Goal: Task Accomplishment & Management: Use online tool/utility

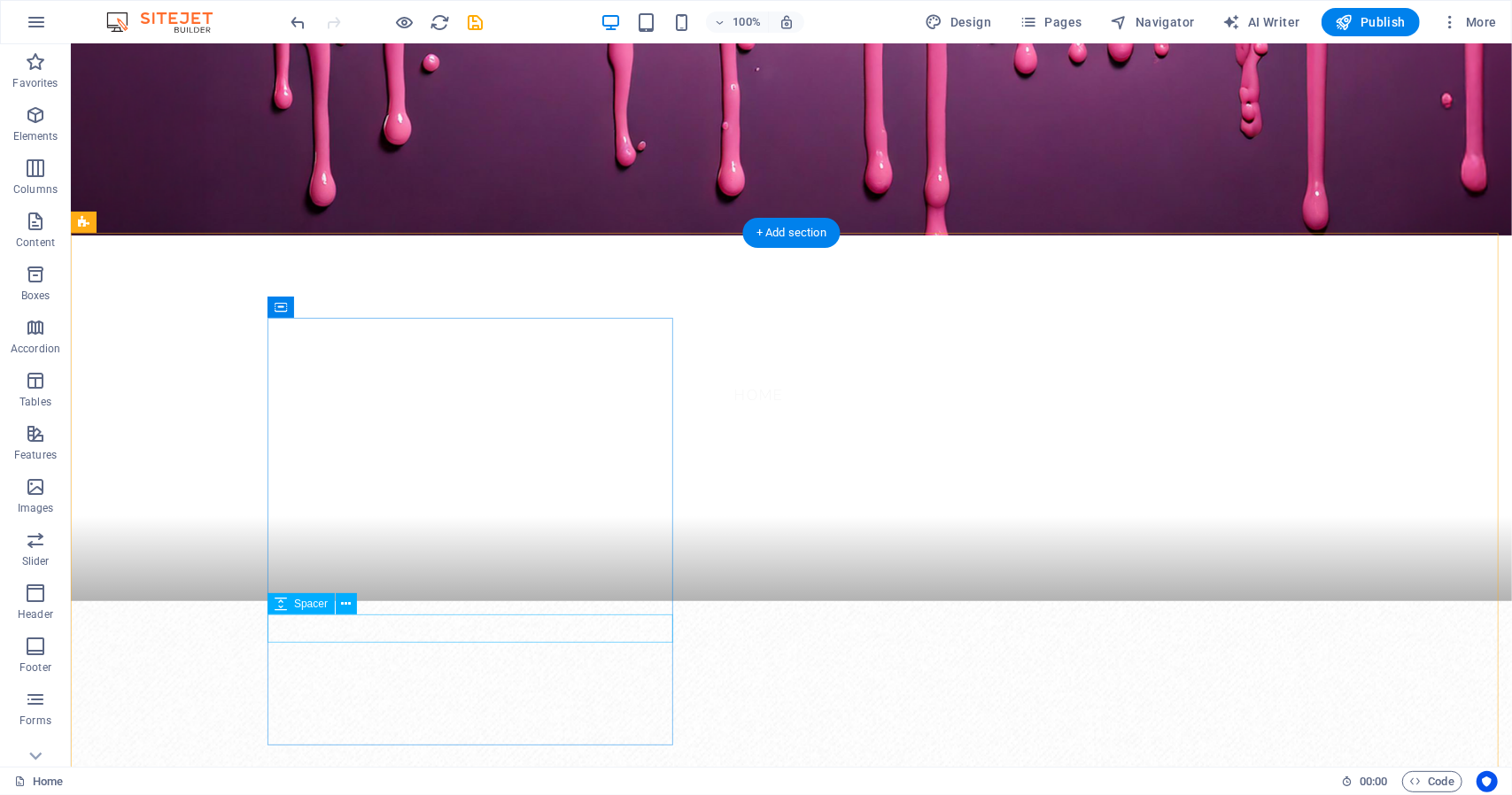
scroll to position [797, 0]
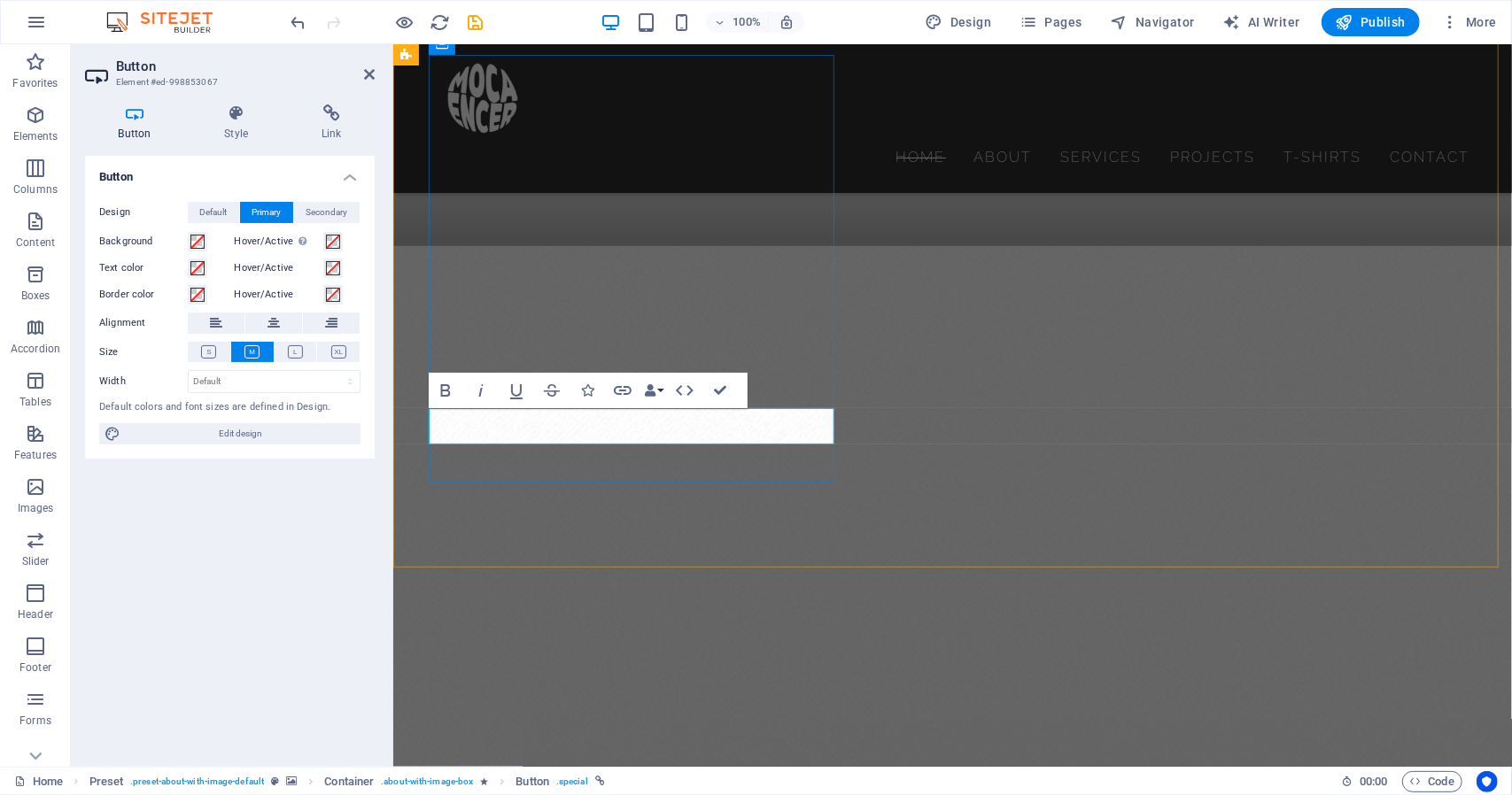
click at [317, 126] on h4 "Link" at bounding box center [330, 123] width 86 height 37
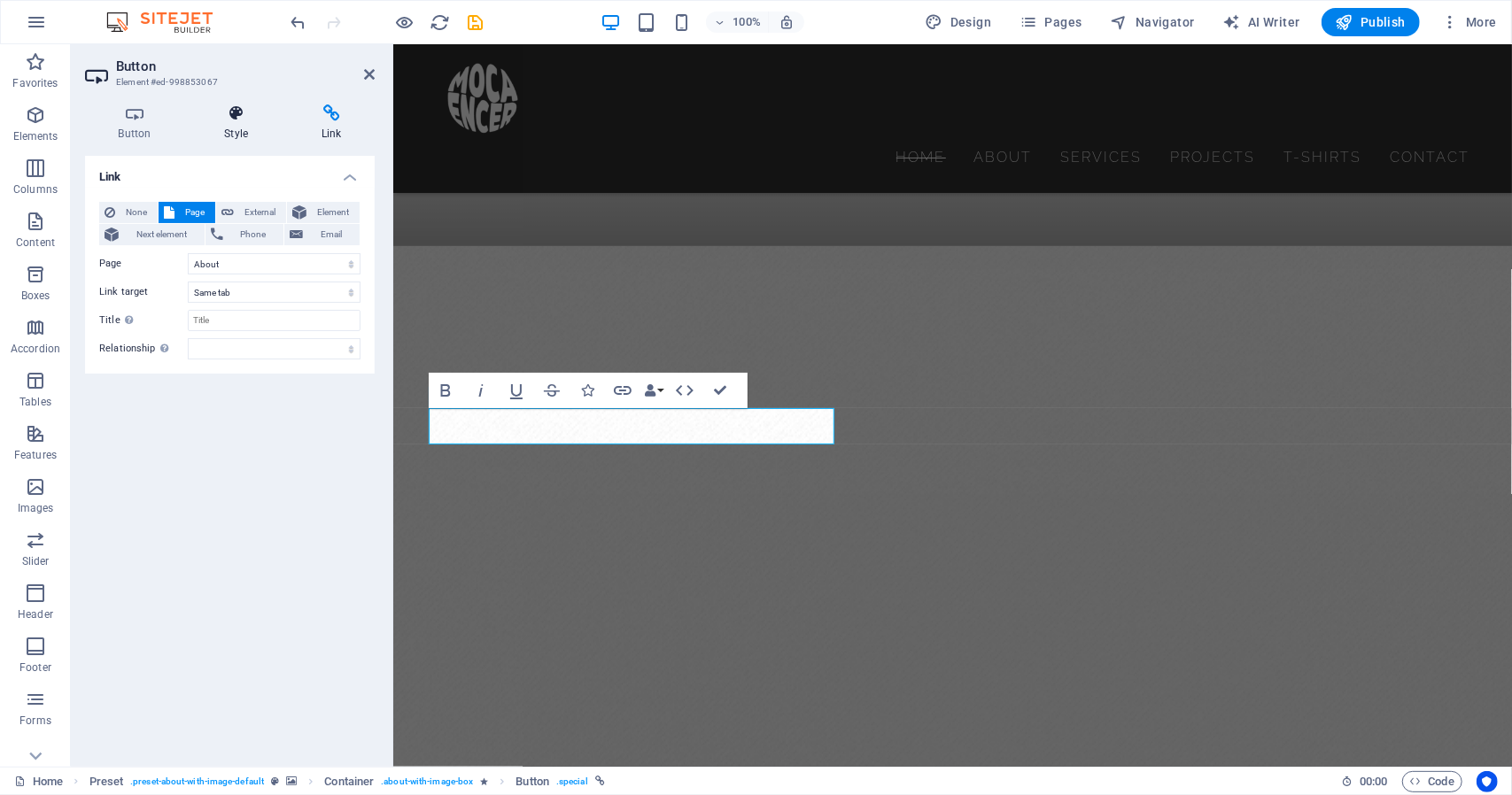
click at [240, 119] on icon at bounding box center [236, 114] width 90 height 17
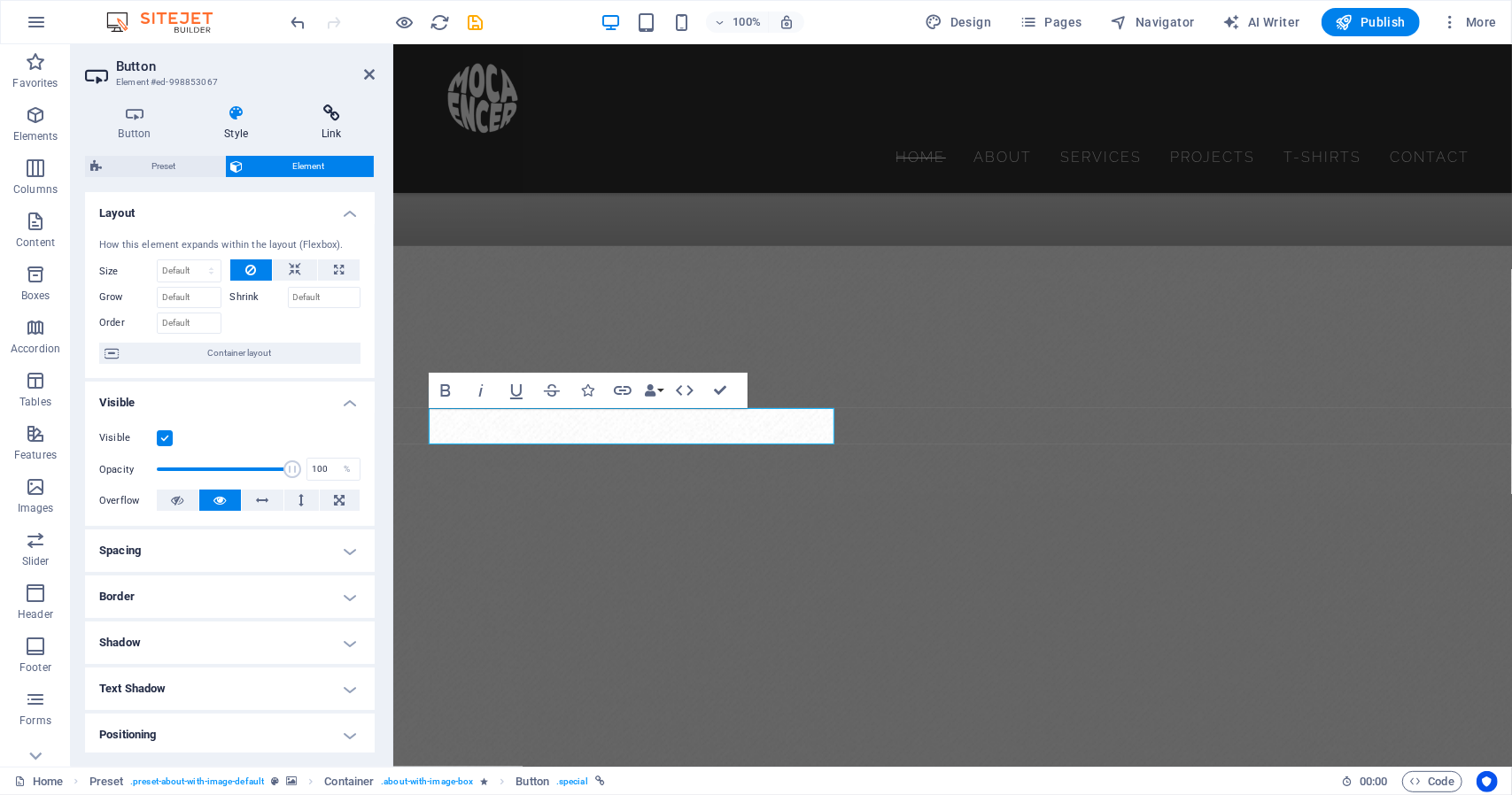
click at [318, 122] on h4 "Link" at bounding box center [330, 123] width 86 height 37
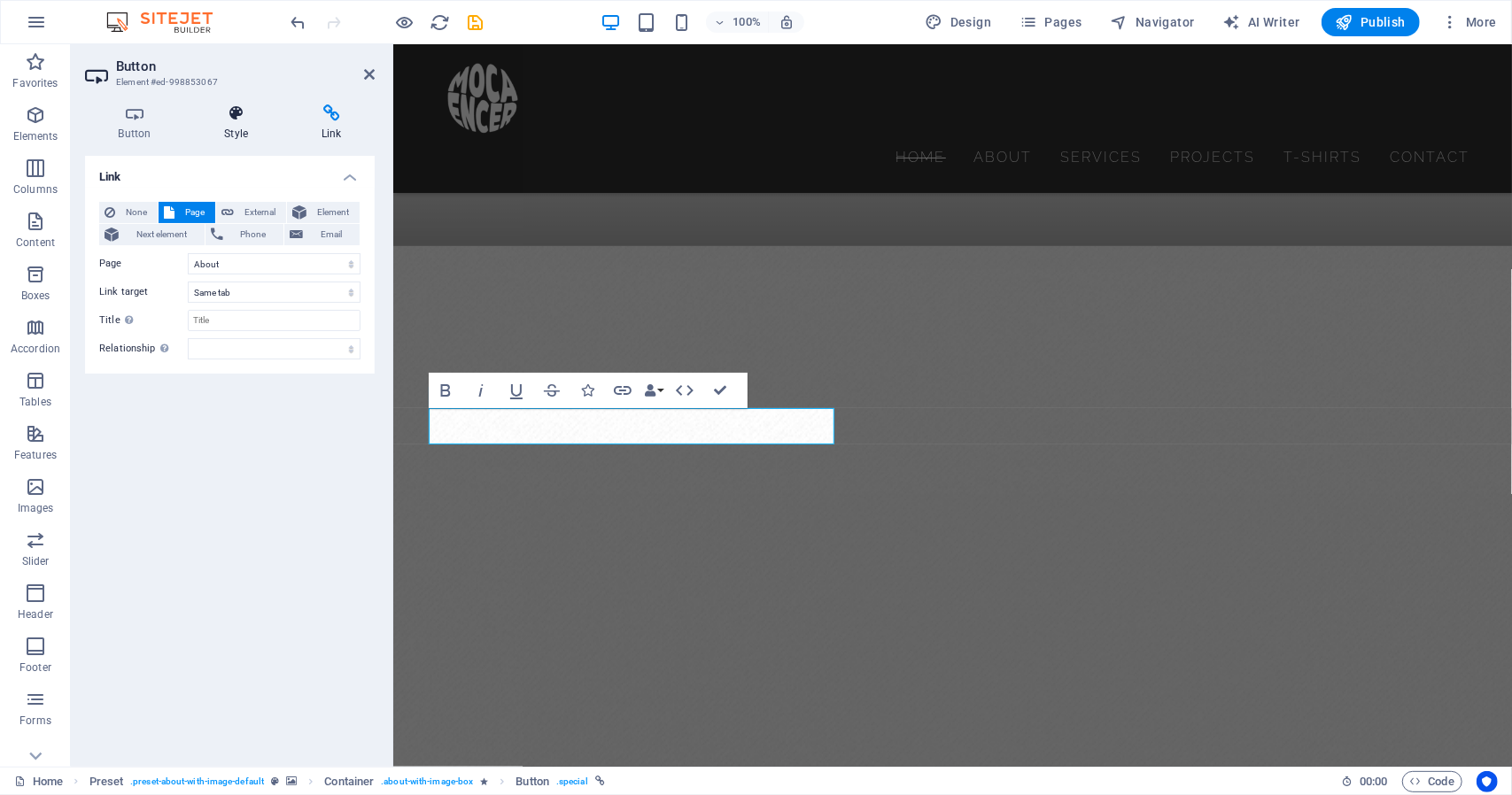
click at [241, 116] on icon at bounding box center [236, 114] width 90 height 17
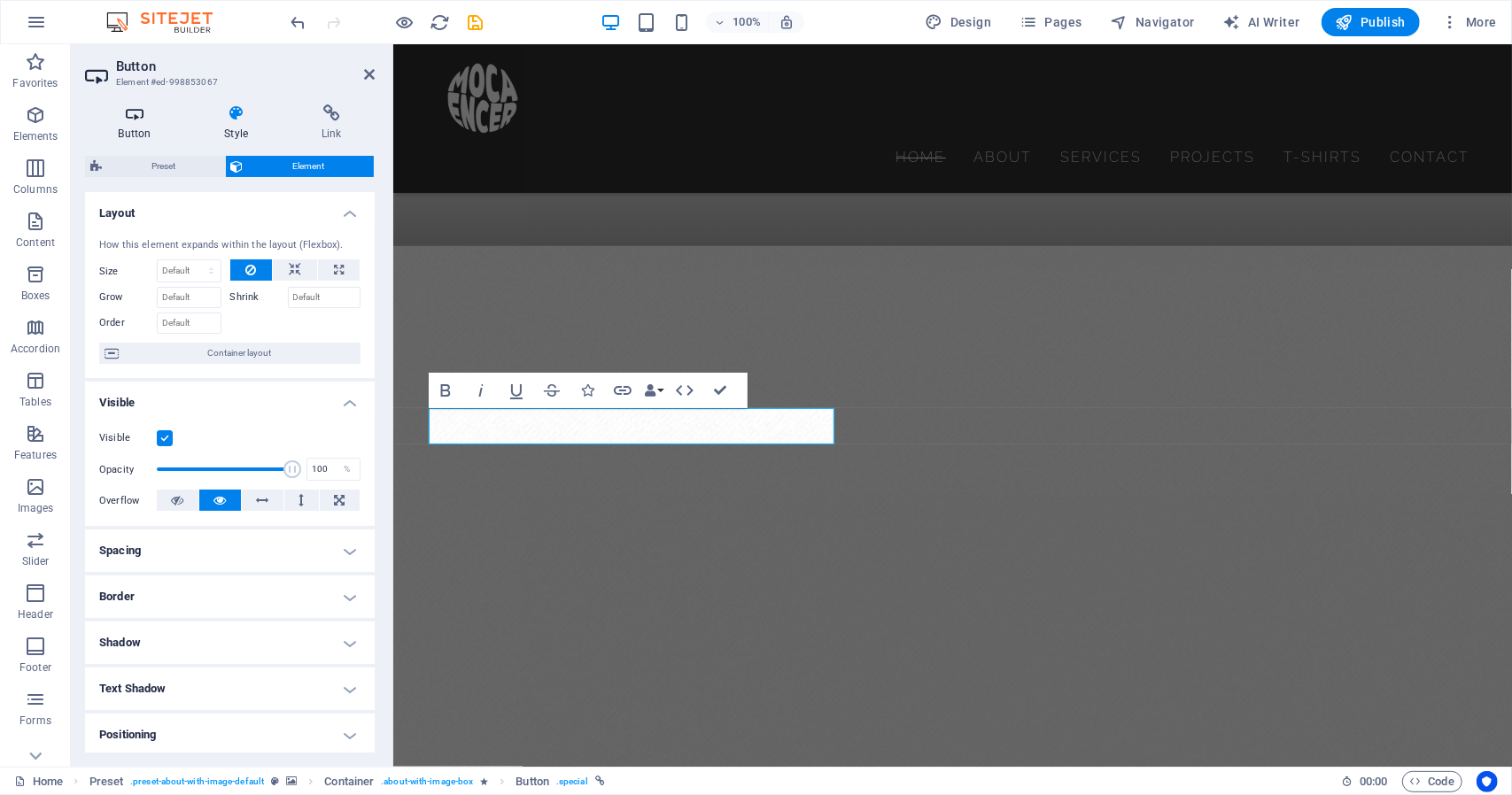
click at [136, 115] on icon at bounding box center [135, 114] width 99 height 17
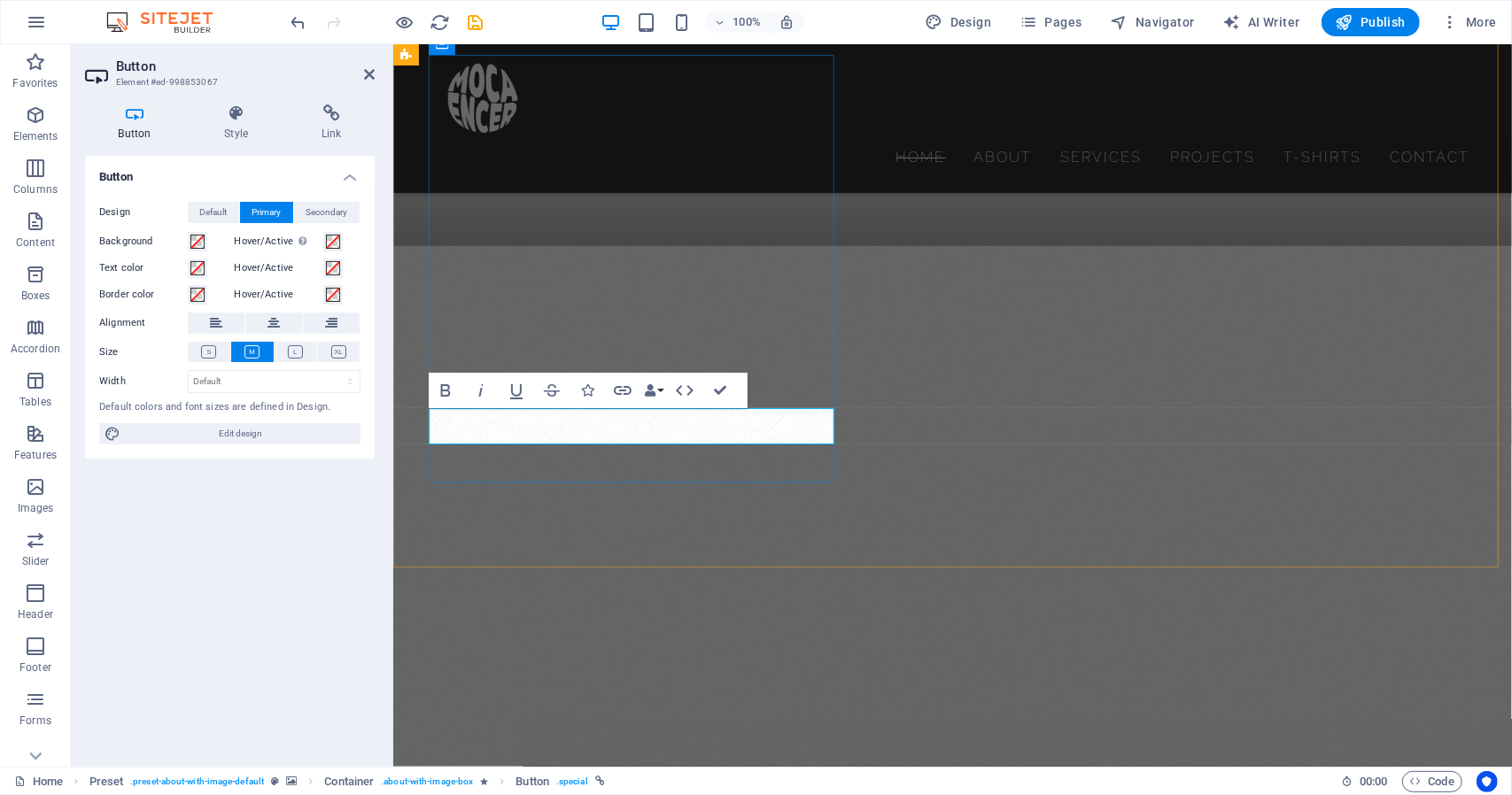
drag, startPoint x: 474, startPoint y: 428, endPoint x: 417, endPoint y: 472, distance: 72.0
click at [417, 472] on figure at bounding box center [952, 544] width 1119 height 597
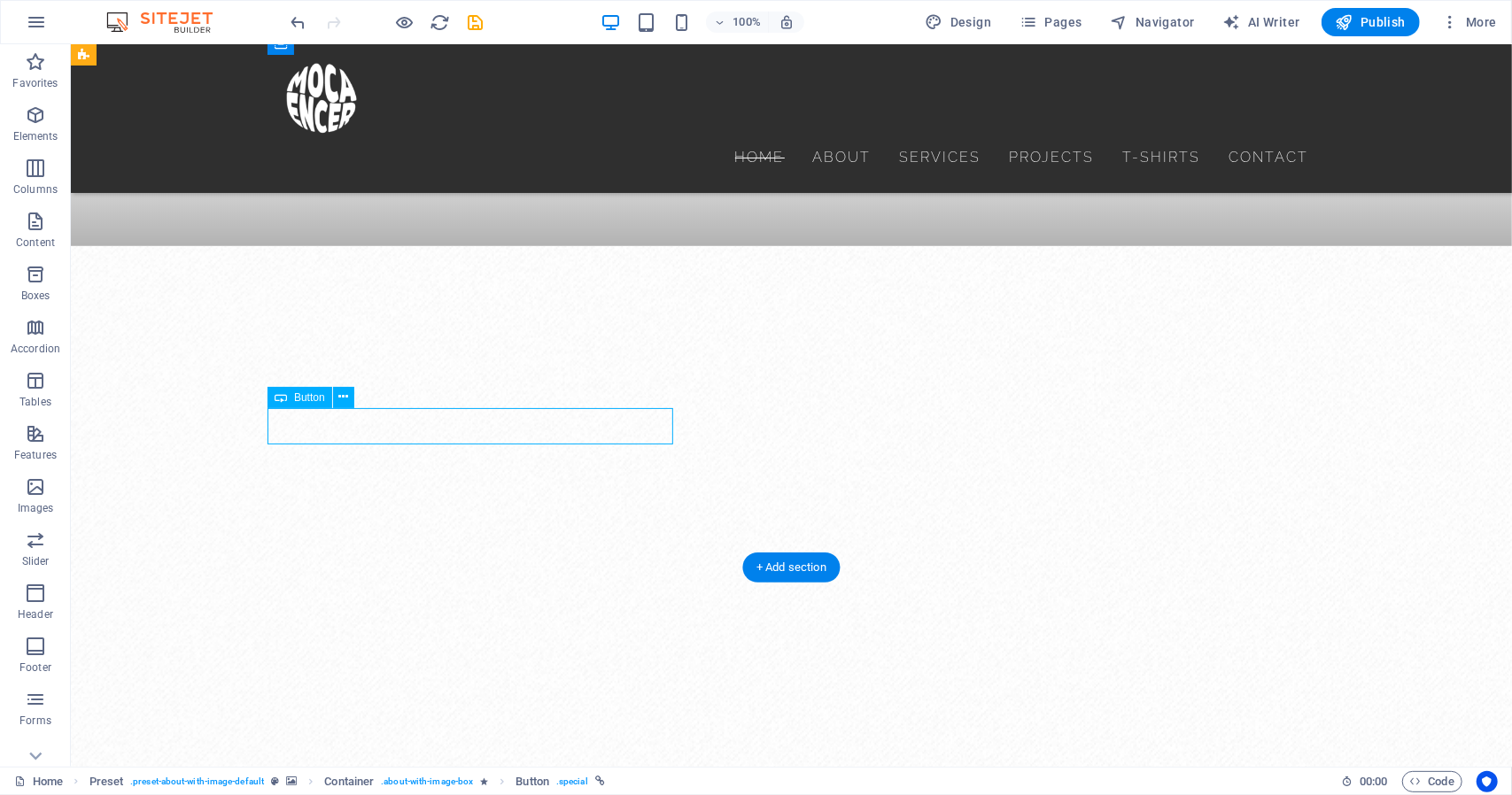
click at [344, 398] on icon at bounding box center [343, 396] width 10 height 18
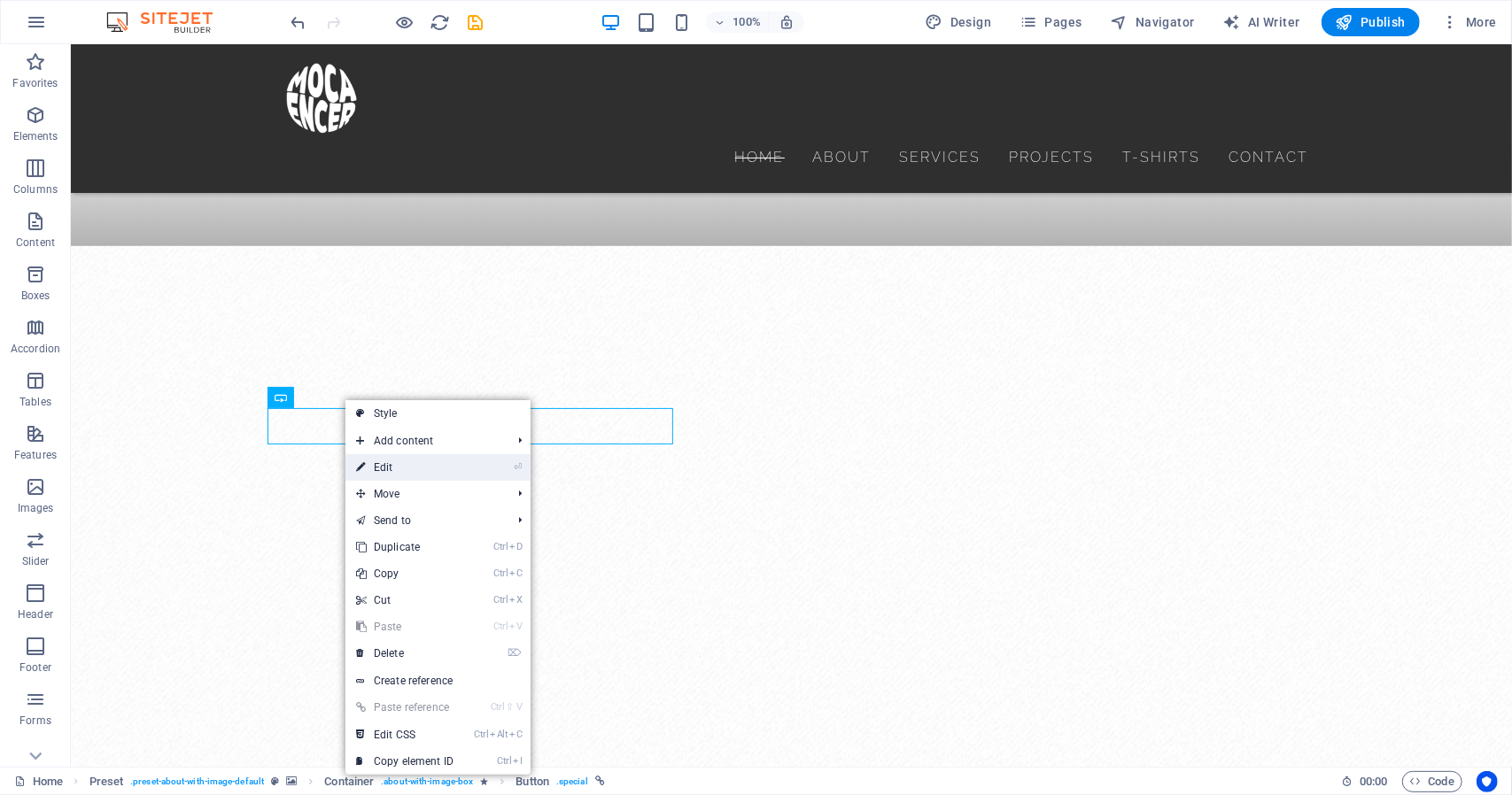
click at [385, 458] on link "⏎ Edit" at bounding box center [405, 467] width 118 height 26
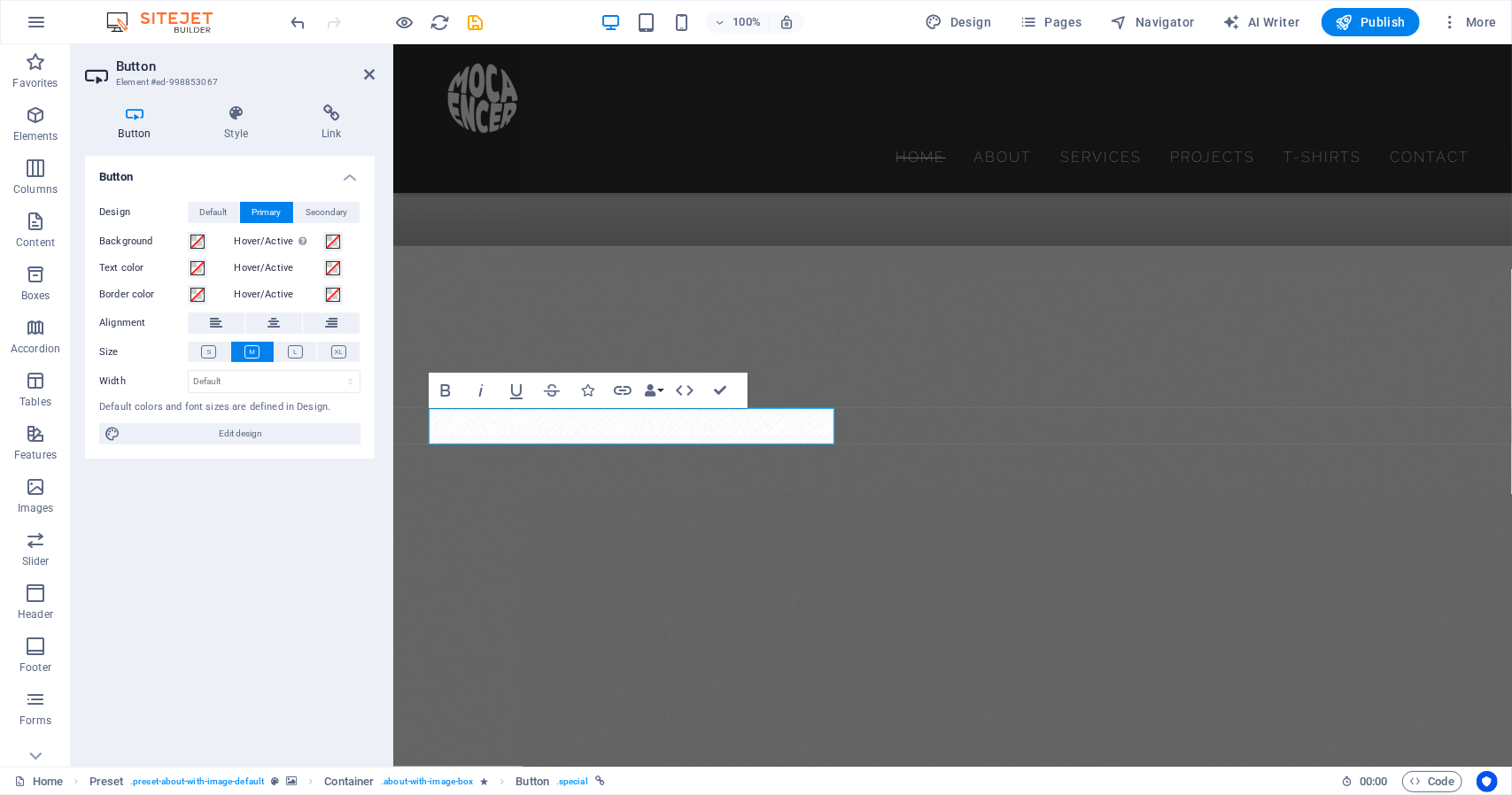
click at [564, 518] on figure at bounding box center [952, 544] width 1119 height 597
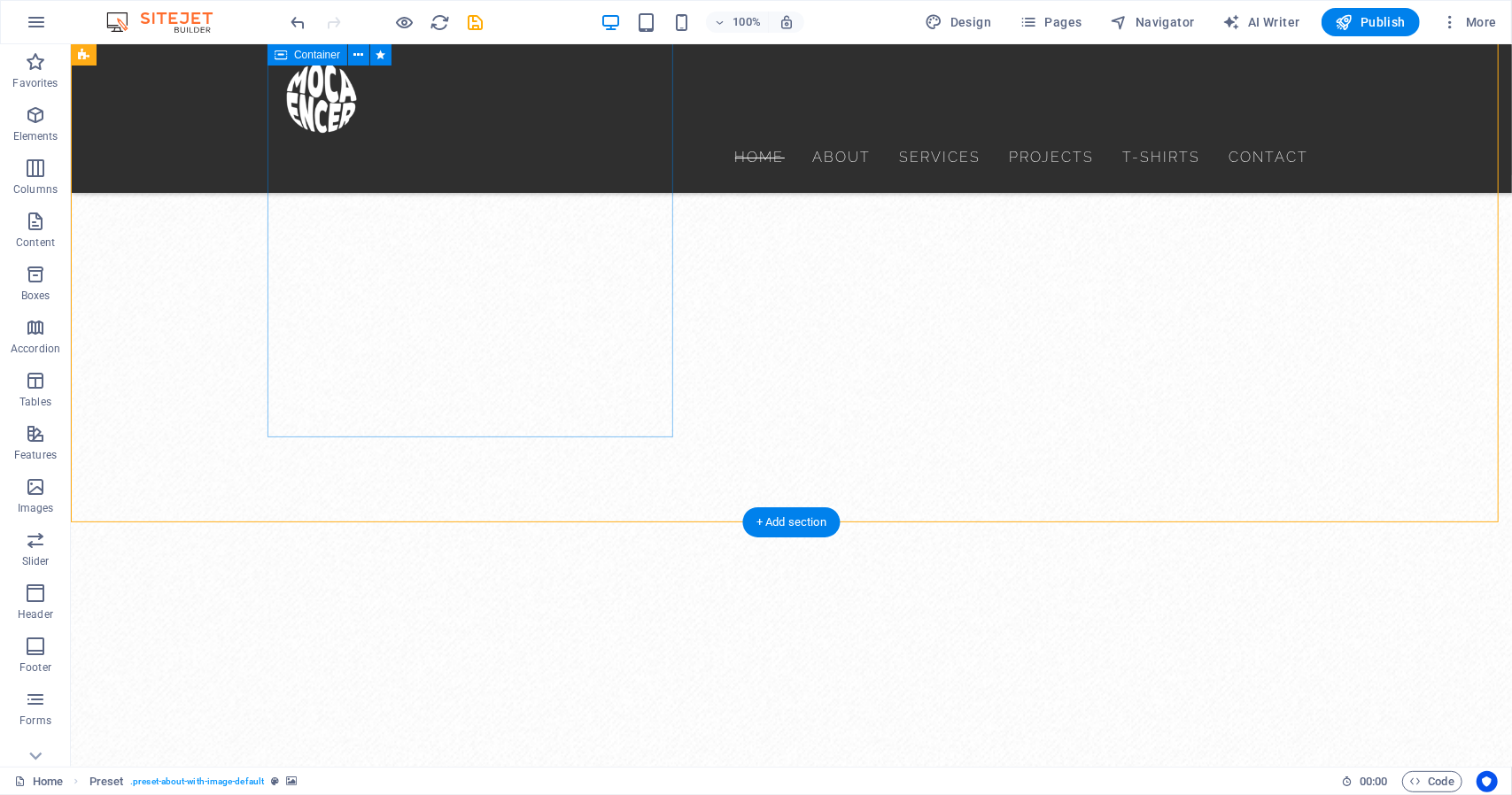
scroll to position [1240, 0]
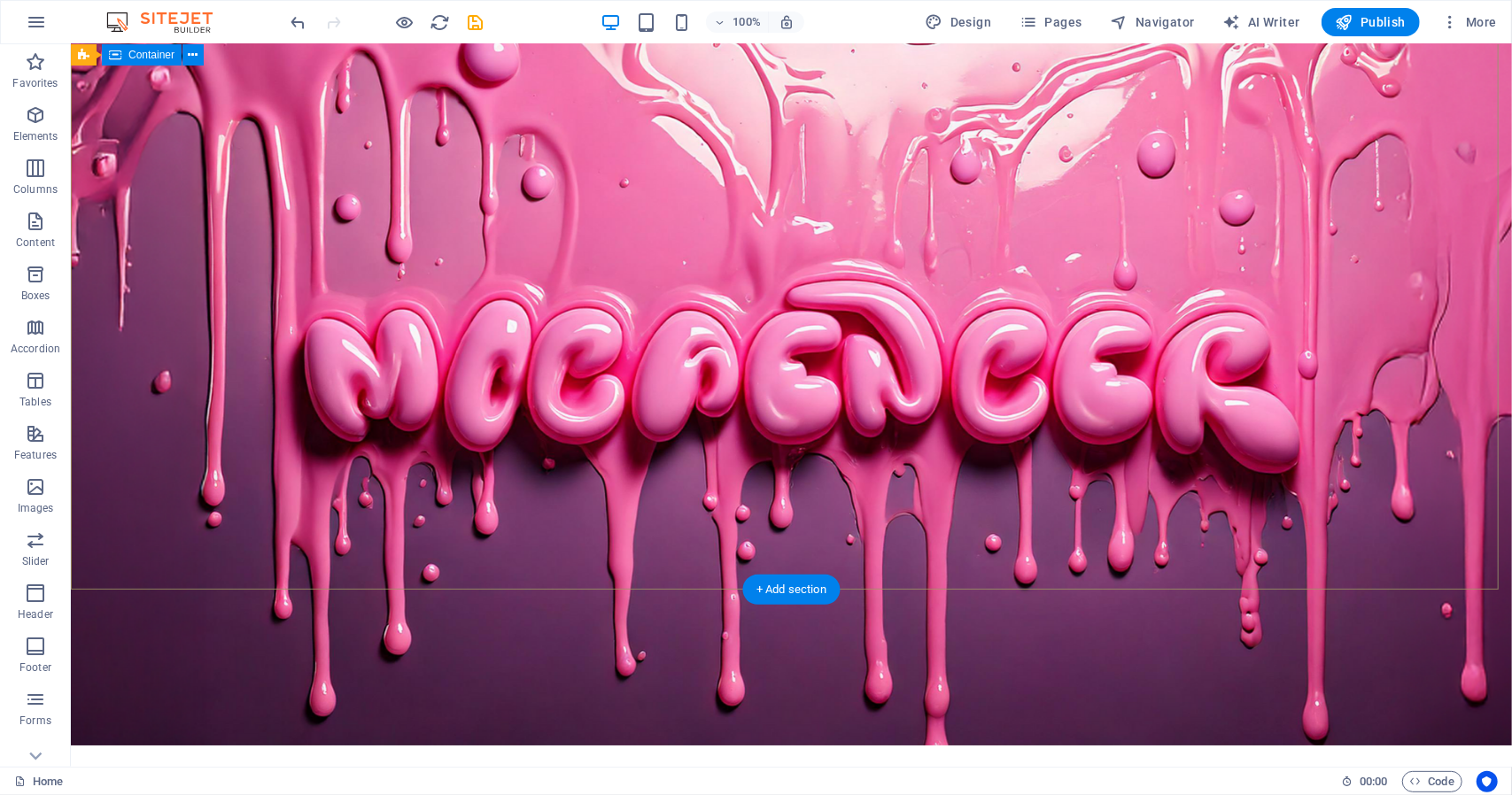
scroll to position [0, 0]
